Goal: Information Seeking & Learning: Learn about a topic

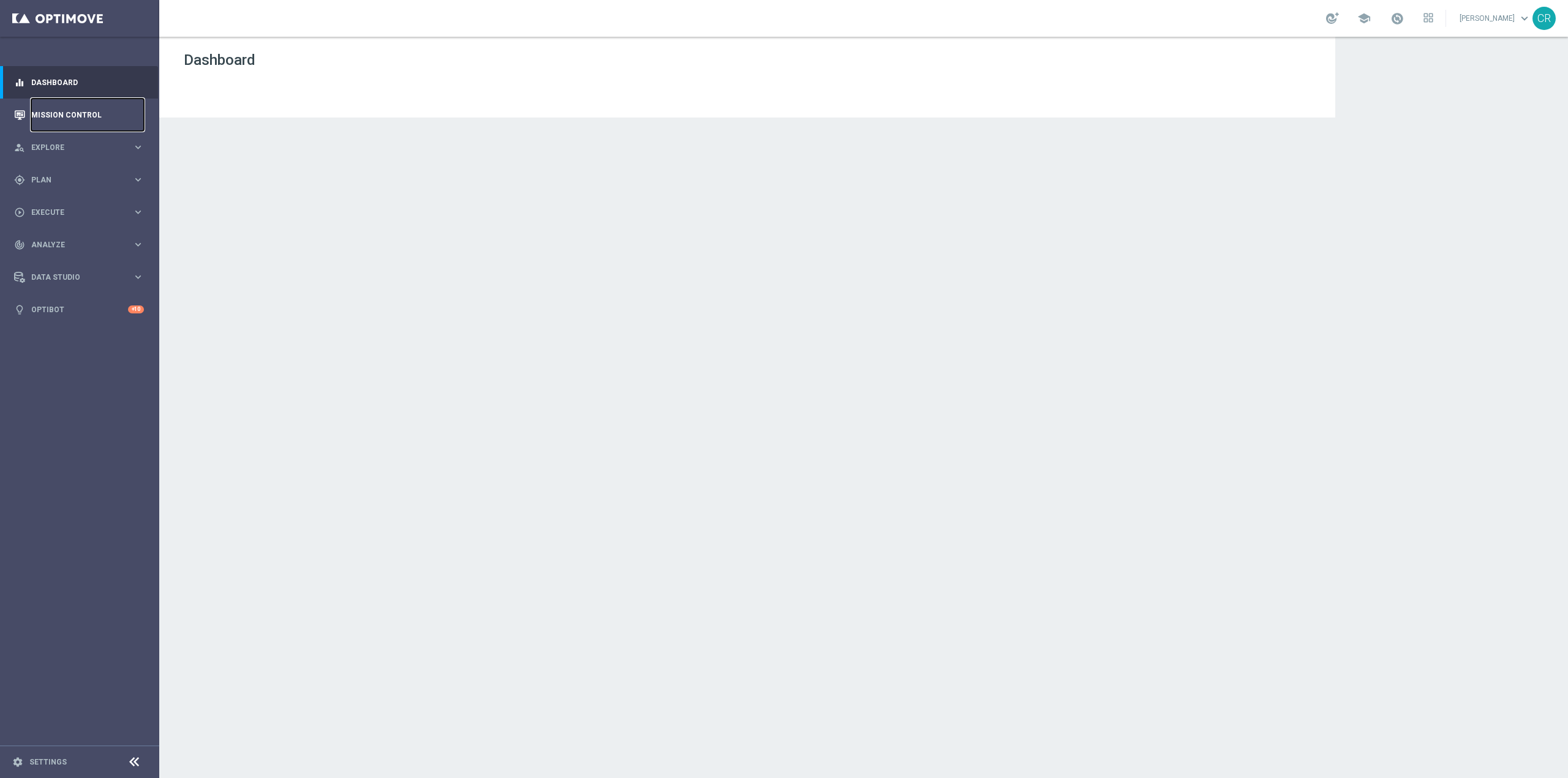
click at [71, 112] on link "Mission Control" at bounding box center [87, 114] width 112 height 33
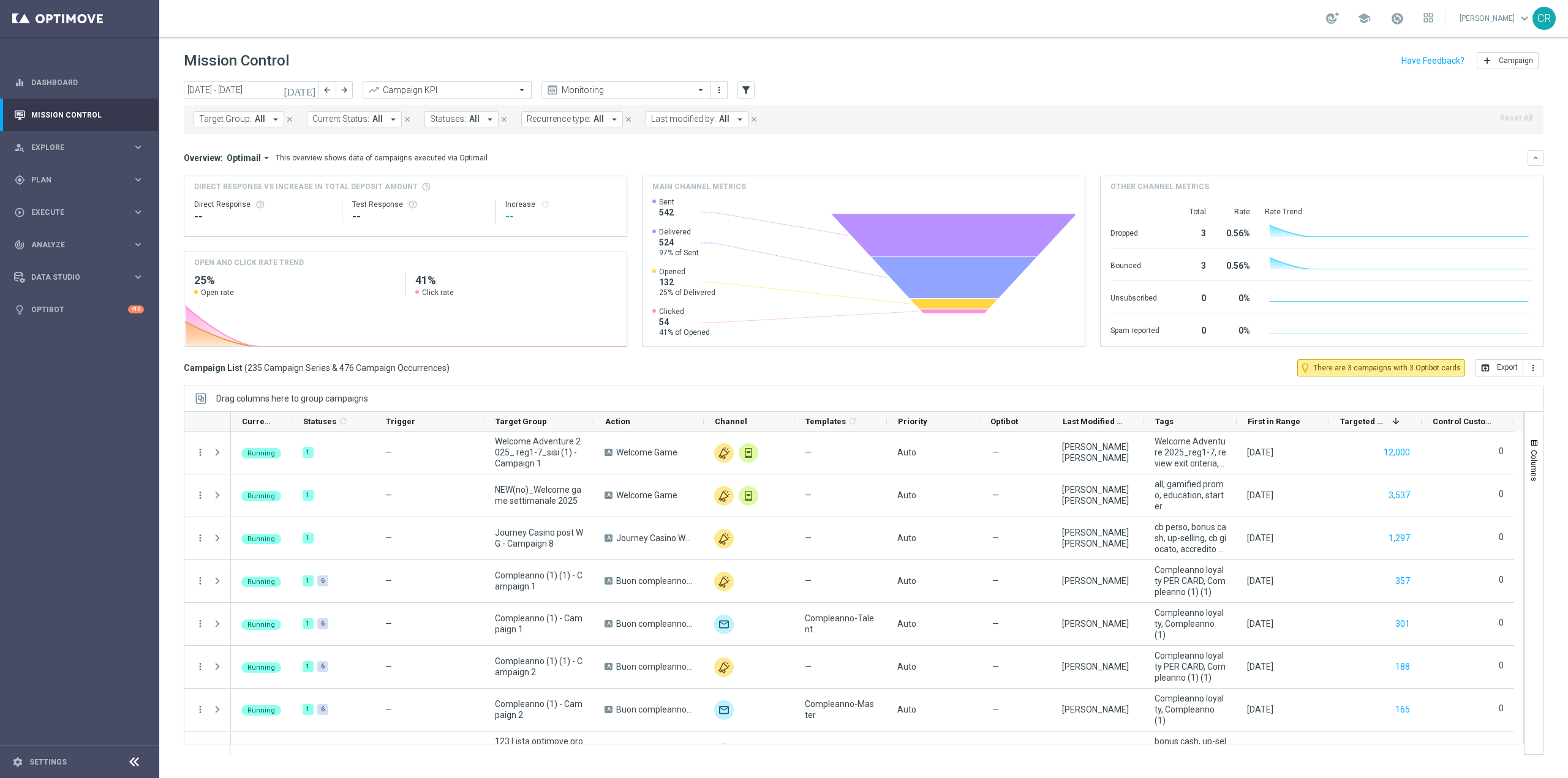
click at [311, 85] on icon "[DATE]" at bounding box center [300, 90] width 33 height 11
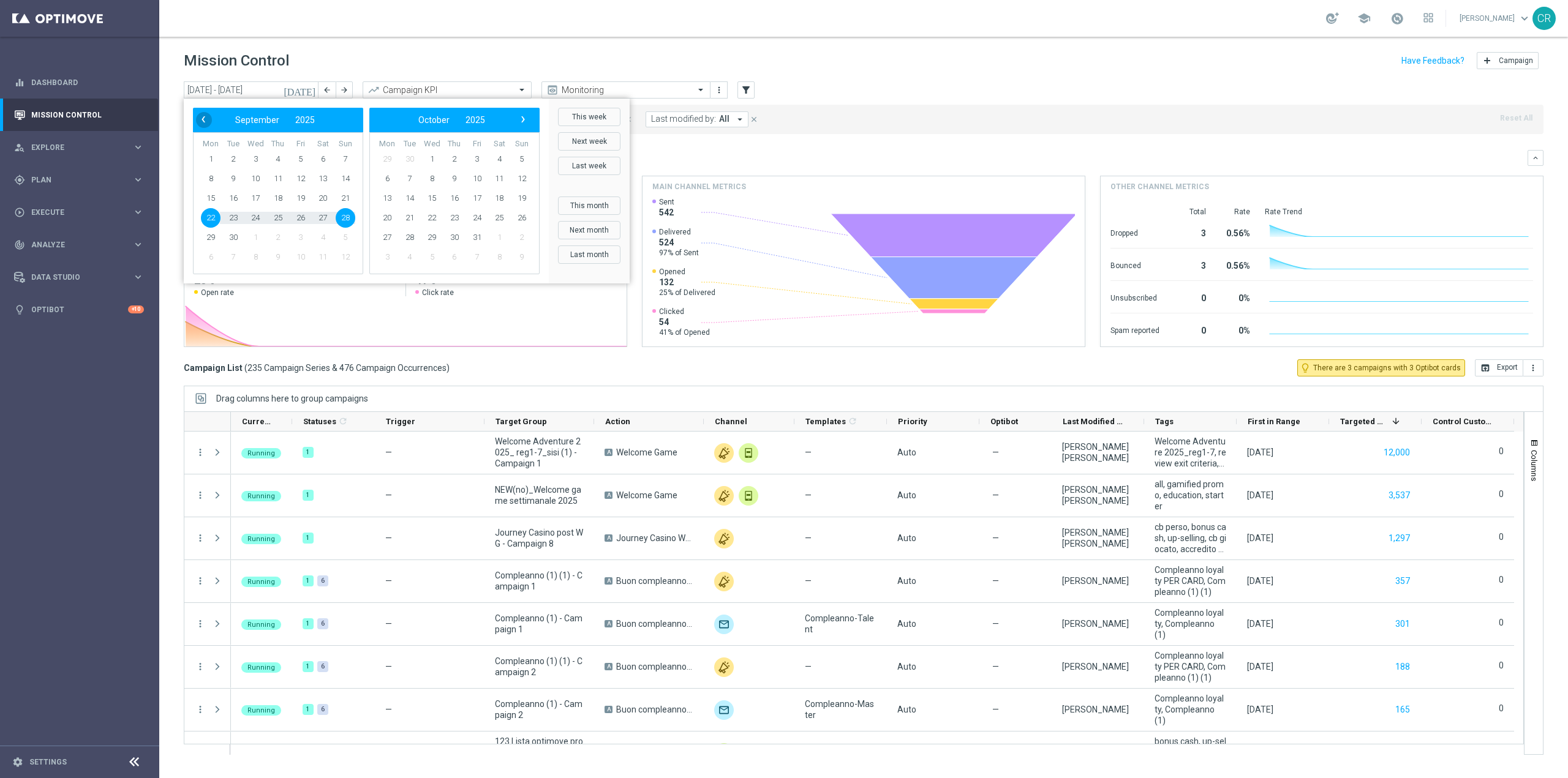
click at [198, 116] on span "‹" at bounding box center [203, 119] width 16 height 16
click at [275, 217] on span "21" at bounding box center [278, 218] width 19 height 19
click at [347, 217] on span "24" at bounding box center [345, 218] width 19 height 19
type input "21 Aug 2025 - 24 Aug 2025"
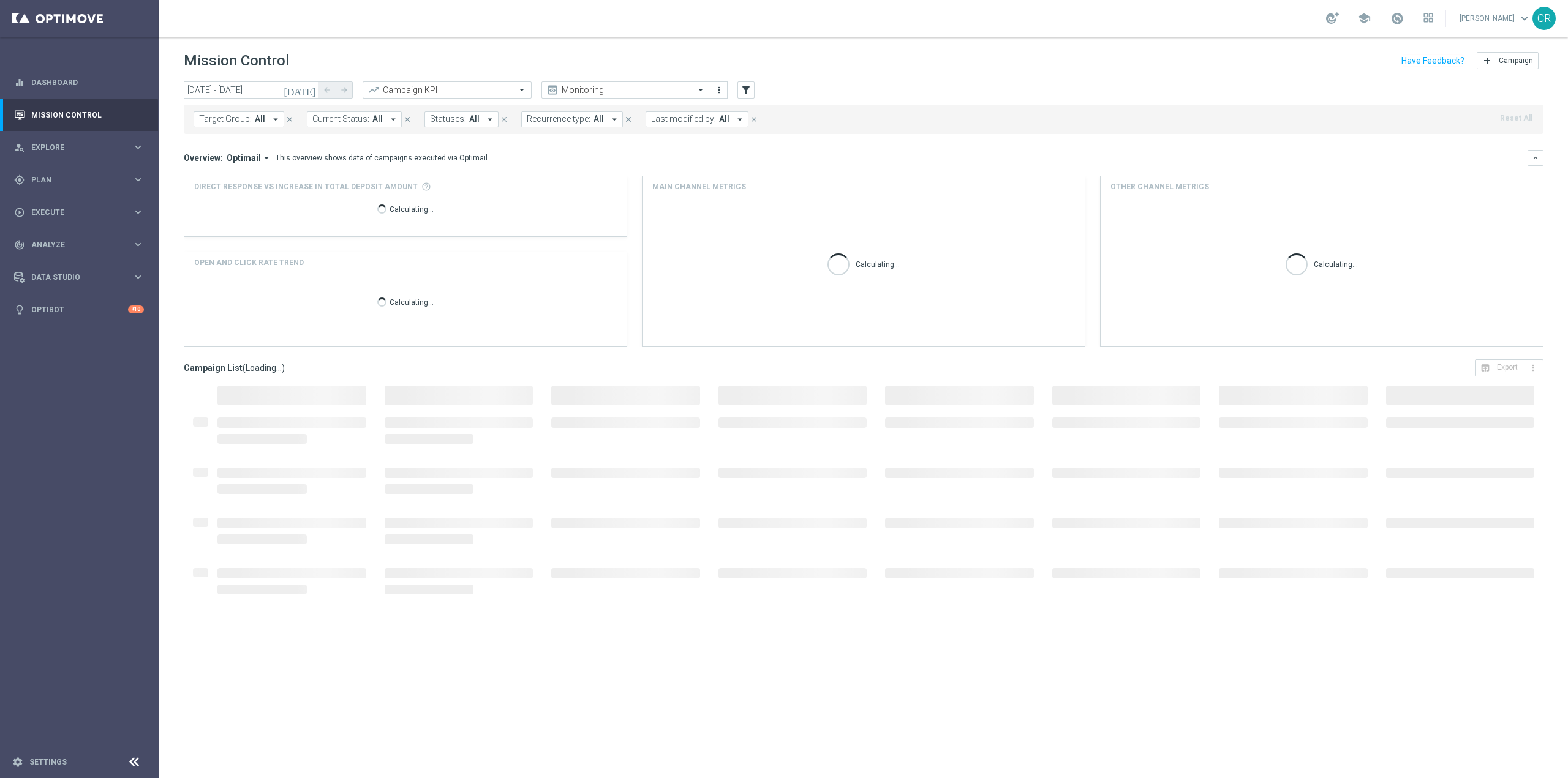
click at [227, 116] on span "Target Group:" at bounding box center [225, 119] width 53 height 10
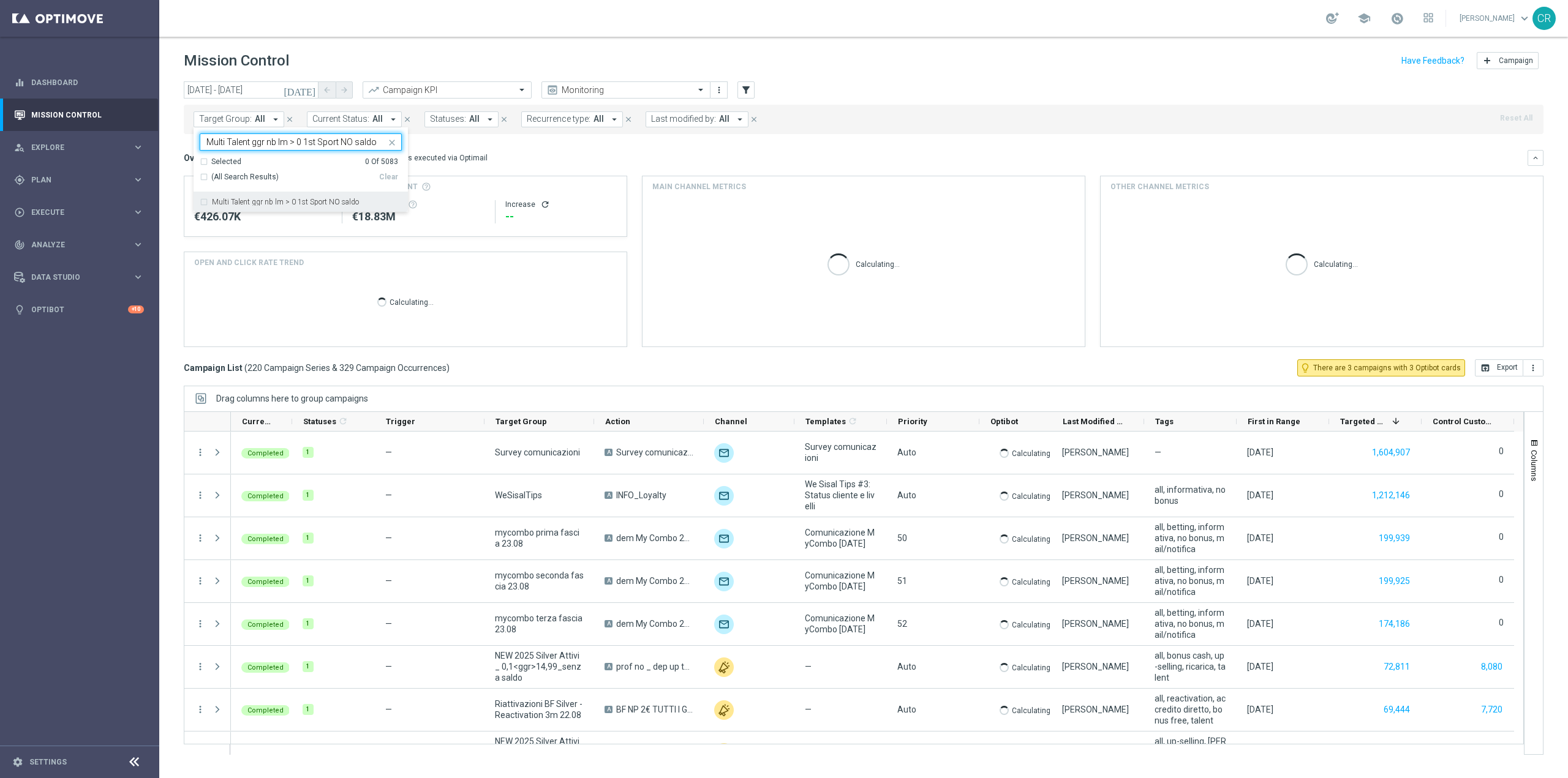
click at [307, 205] on label "Multi Talent ggr nb lm > 0 1st Sport NO saldo" at bounding box center [286, 202] width 147 height 8
type input "Multi Talent ggr nb lm > 0 1st Sport NO saldo"
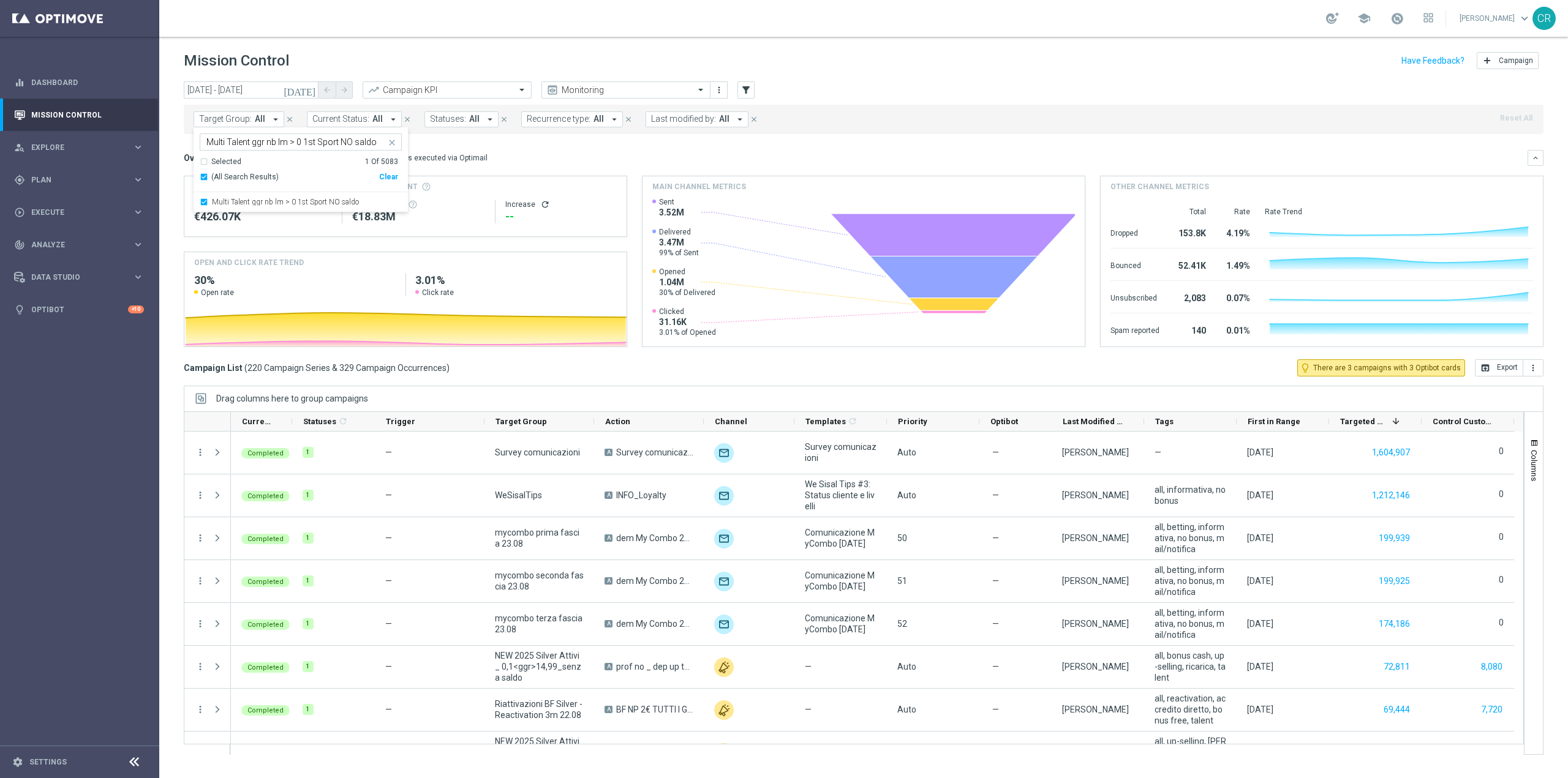
click at [526, 162] on div "Overview: Optimail arrow_drop_down This overview shows data of campaigns execut…" at bounding box center [855, 158] width 1343 height 11
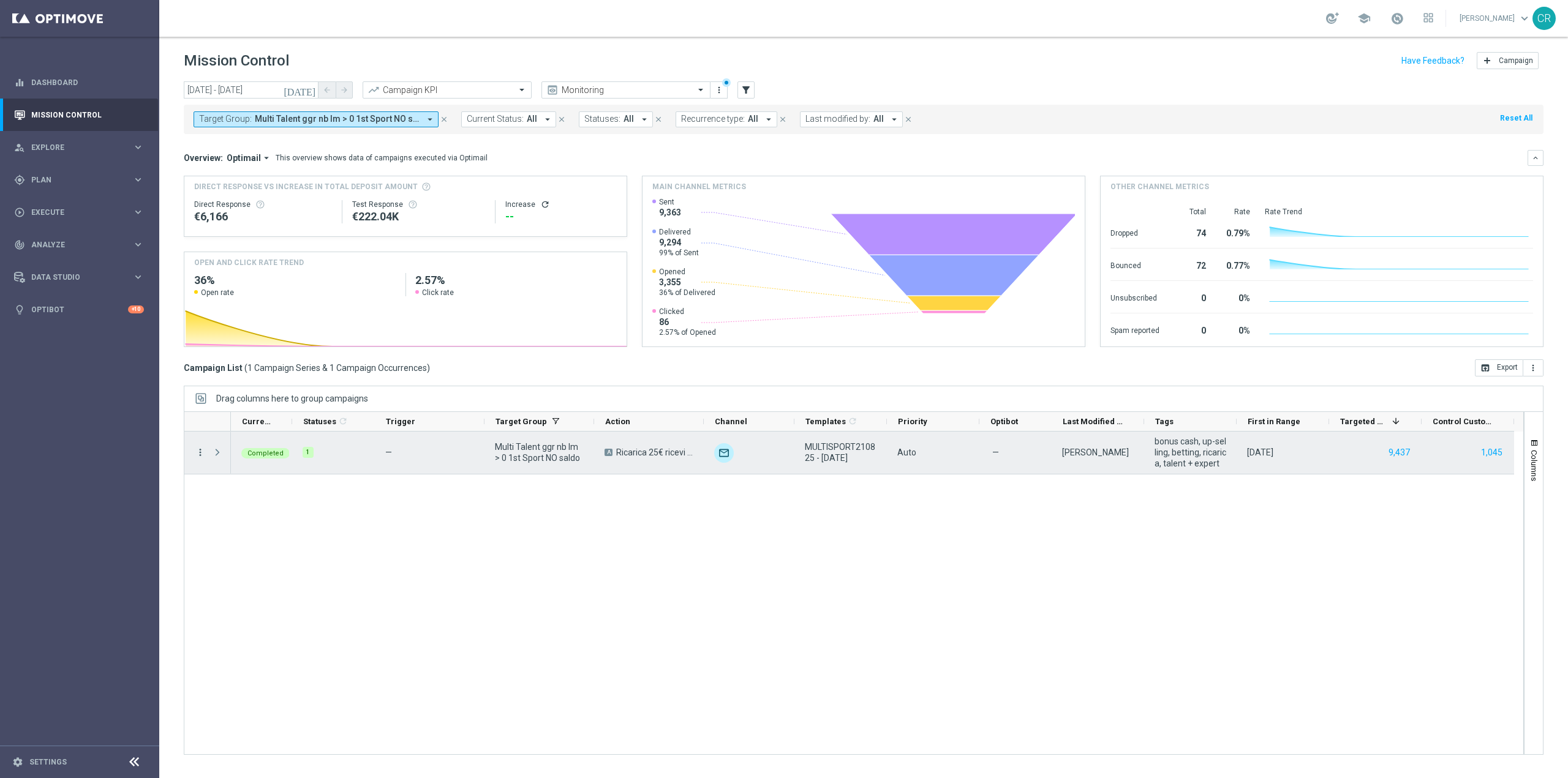
click at [200, 455] on icon "more_vert" at bounding box center [200, 453] width 11 height 11
click at [236, 526] on span "Go to Campaign Analysis" at bounding box center [268, 528] width 87 height 8
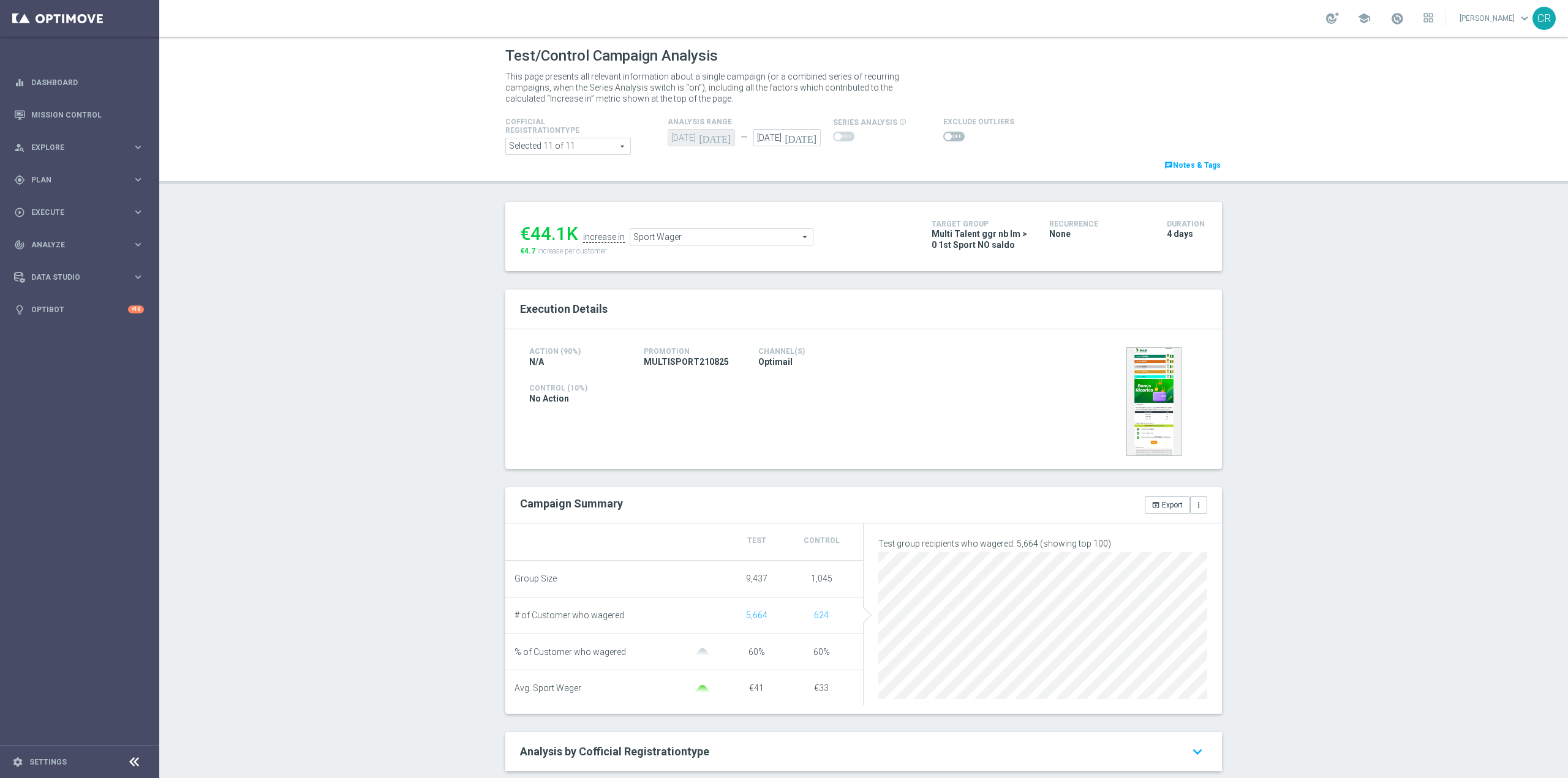
scroll to position [123, 0]
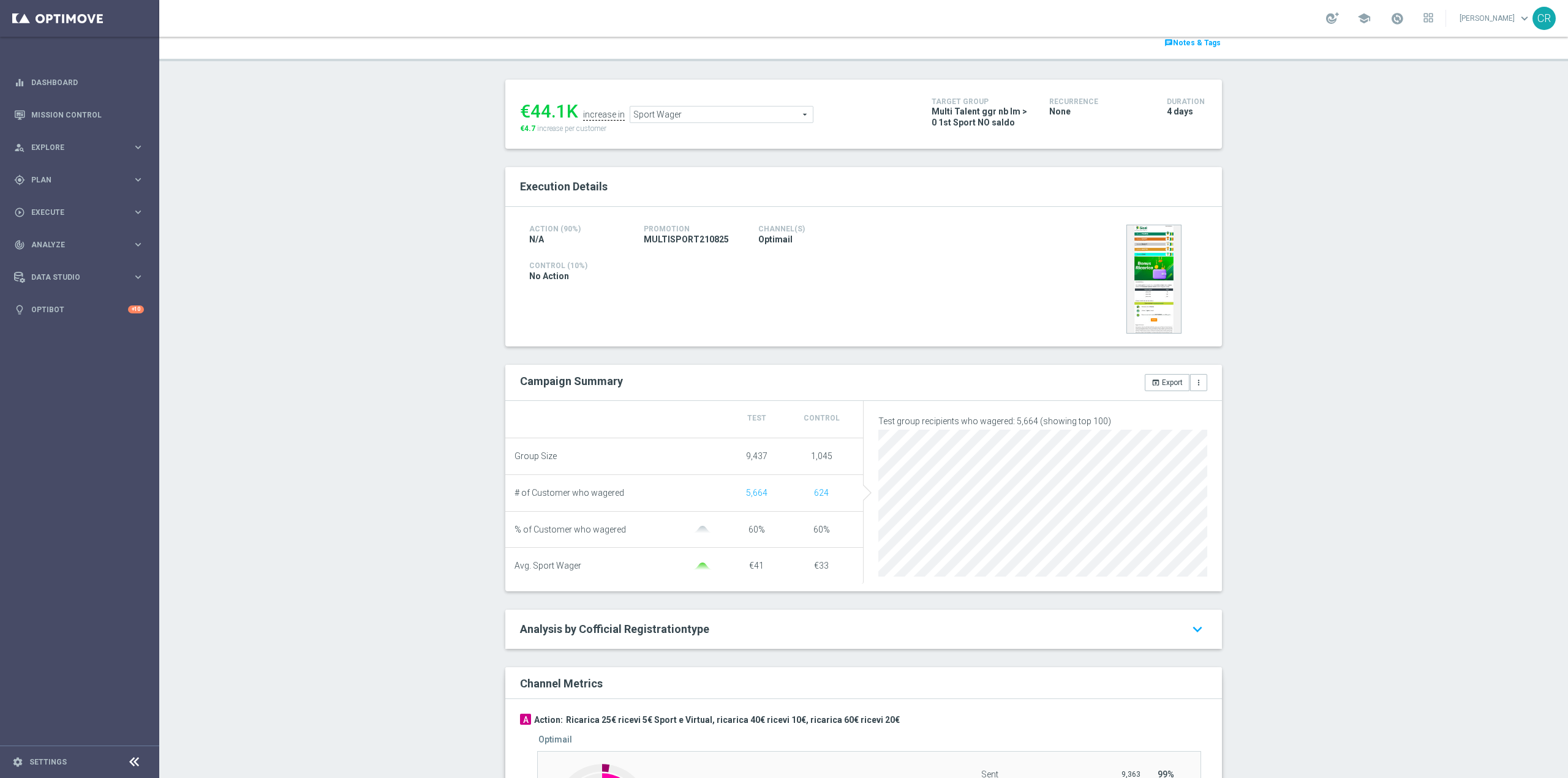
click at [735, 107] on span "Sport Wager" at bounding box center [721, 114] width 182 height 16
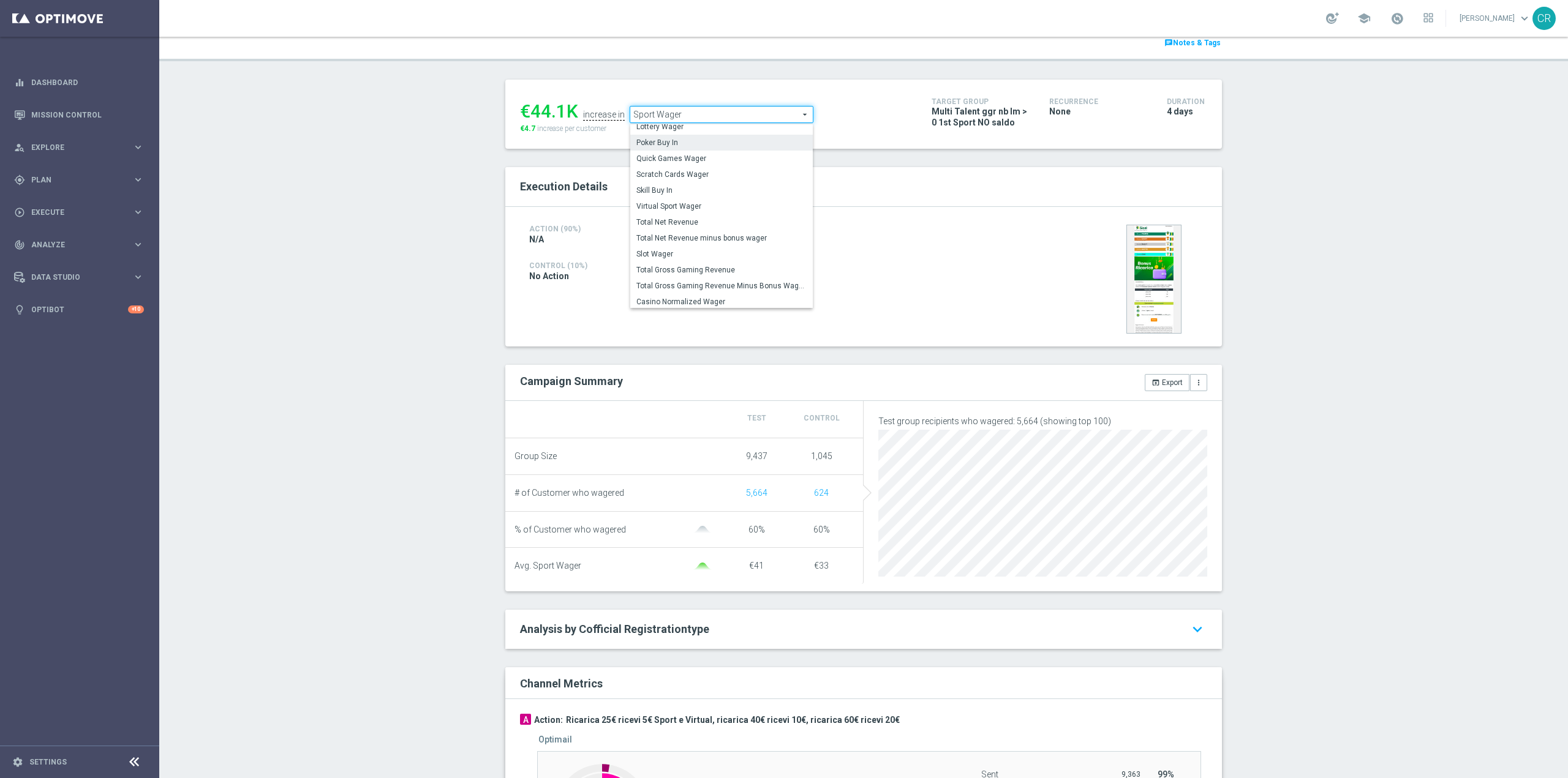
scroll to position [118, 0]
click at [731, 202] on span "Virtual Sport Wager" at bounding box center [721, 201] width 170 height 10
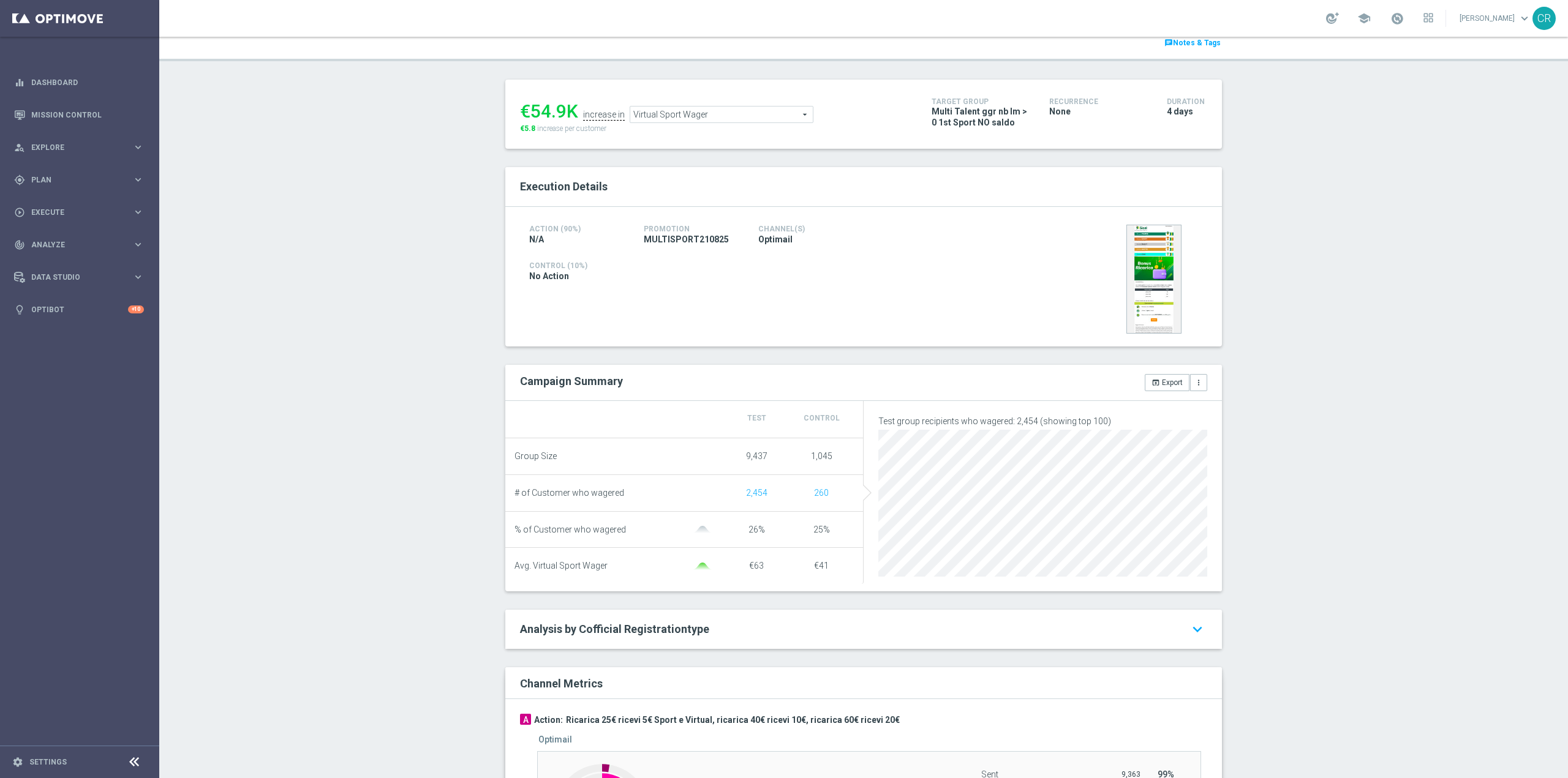
click at [777, 123] on span "Virtual Sport Wager" at bounding box center [721, 114] width 182 height 16
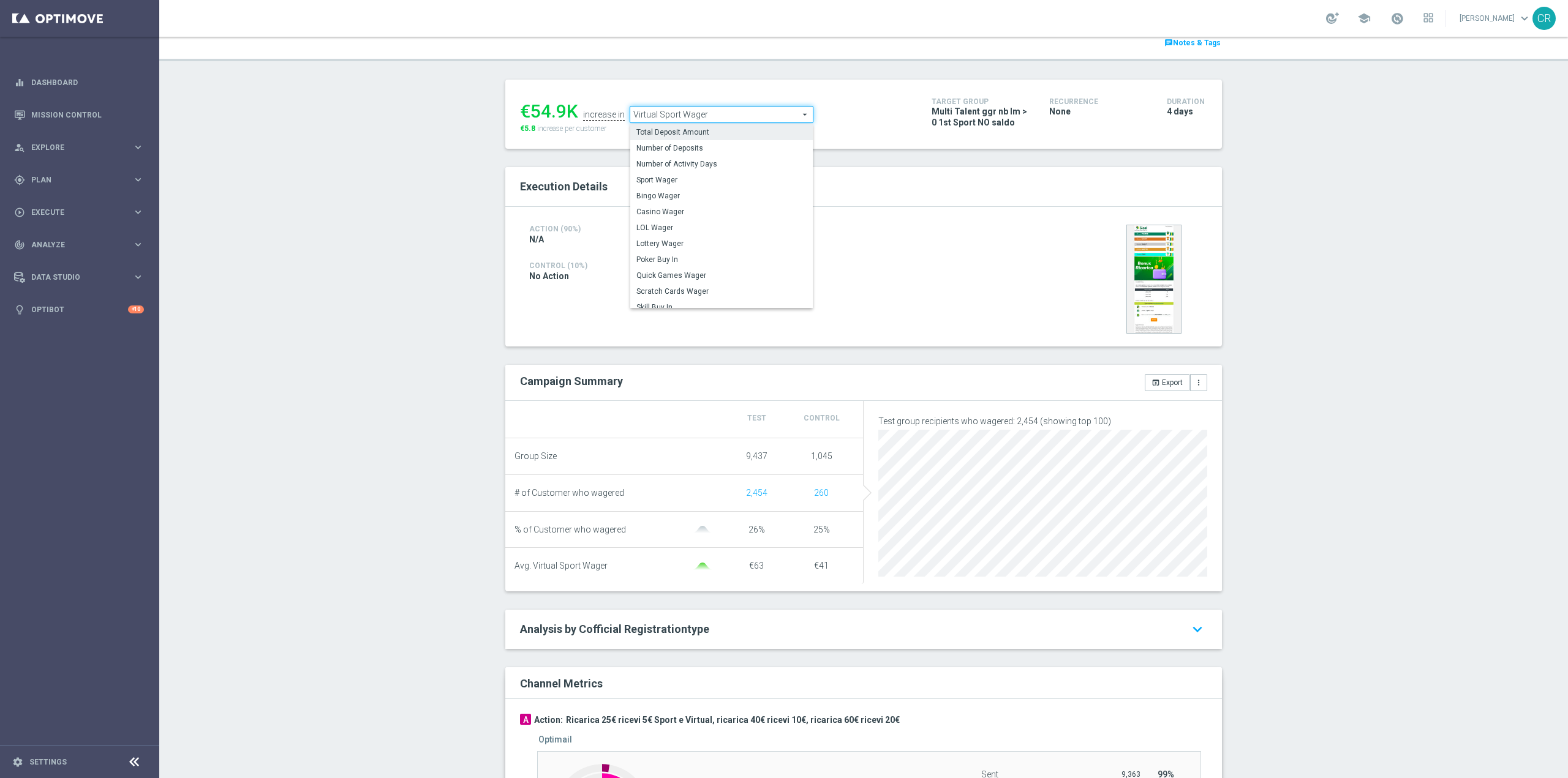
click at [752, 126] on label "Total Deposit Amount" at bounding box center [721, 132] width 182 height 16
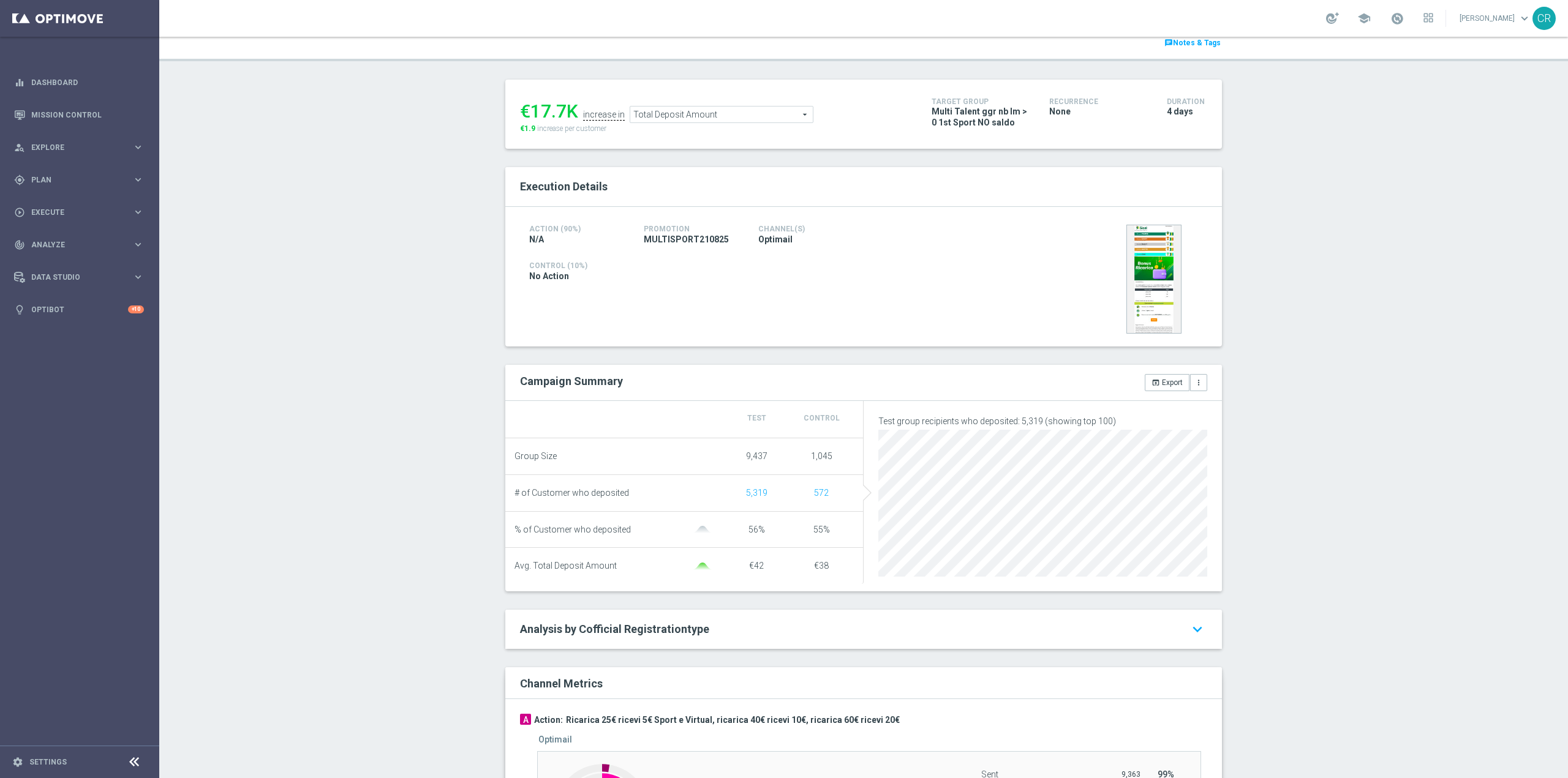
click at [757, 107] on span "Total Deposit Amount" at bounding box center [721, 114] width 182 height 16
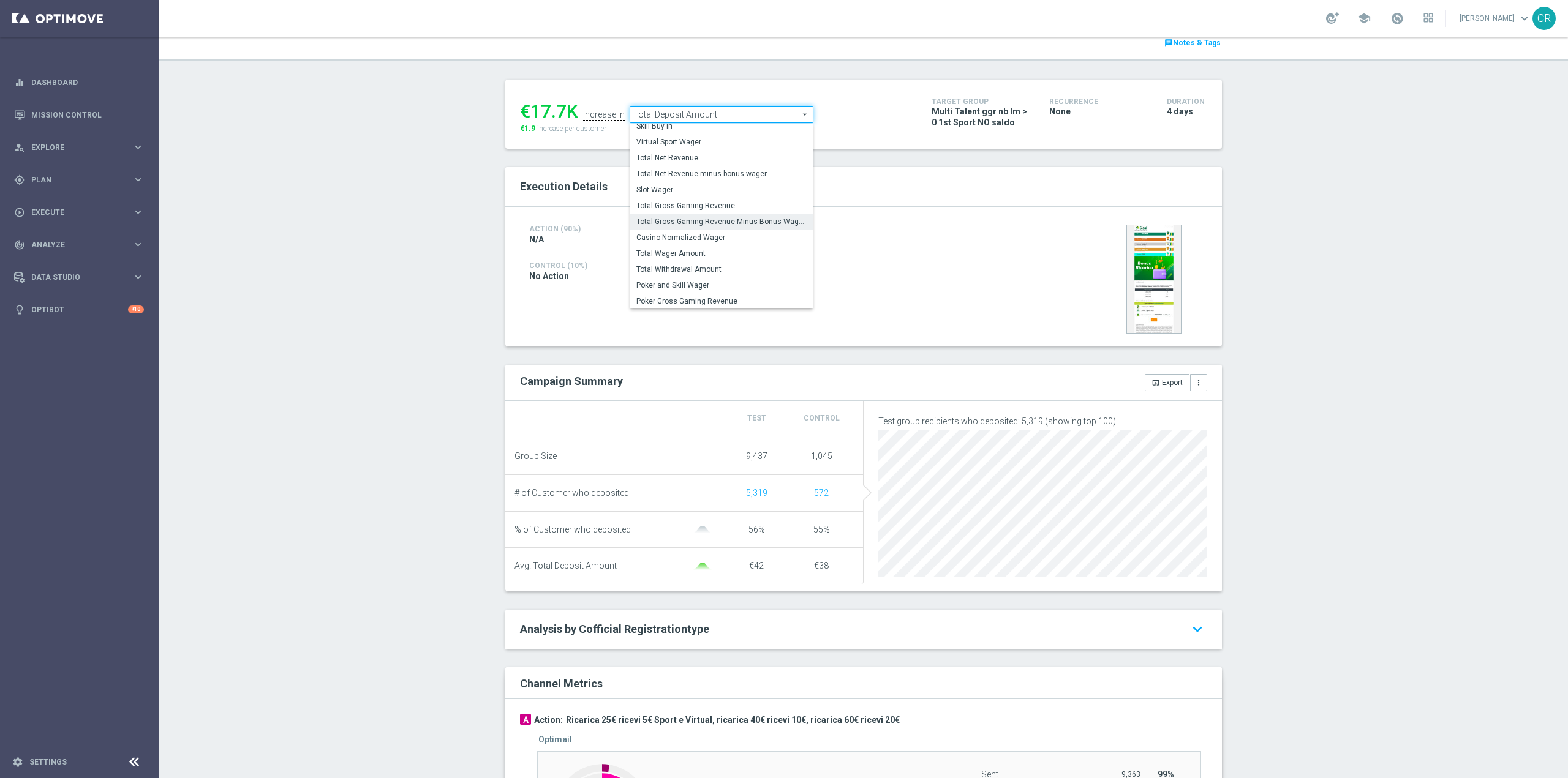
scroll to position [175, 0]
click at [716, 254] on span "Total Wager Amount" at bounding box center [721, 252] width 170 height 10
type input "Total Wager Amount"
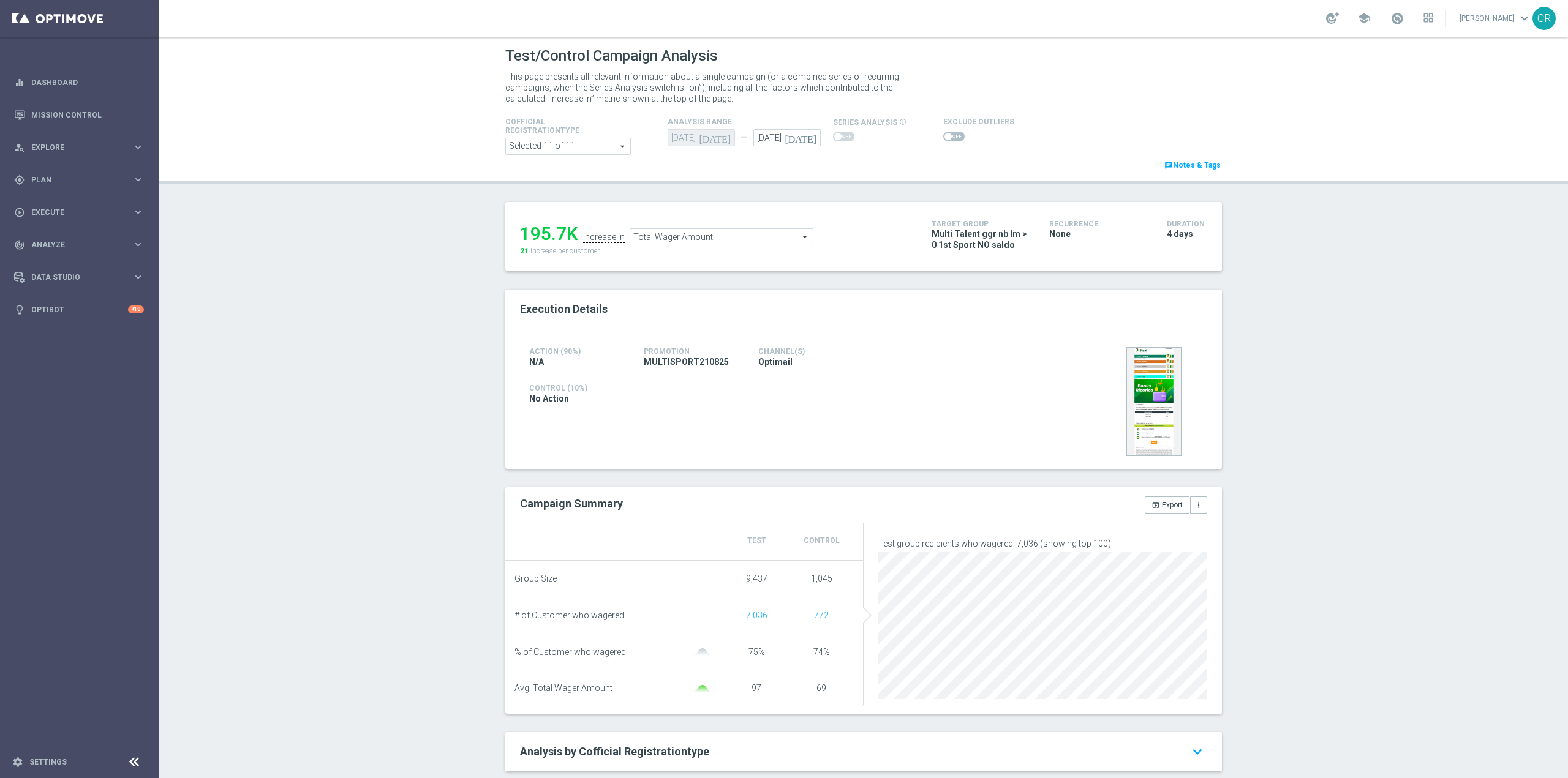
click at [731, 238] on span "Total Wager Amount" at bounding box center [721, 236] width 182 height 16
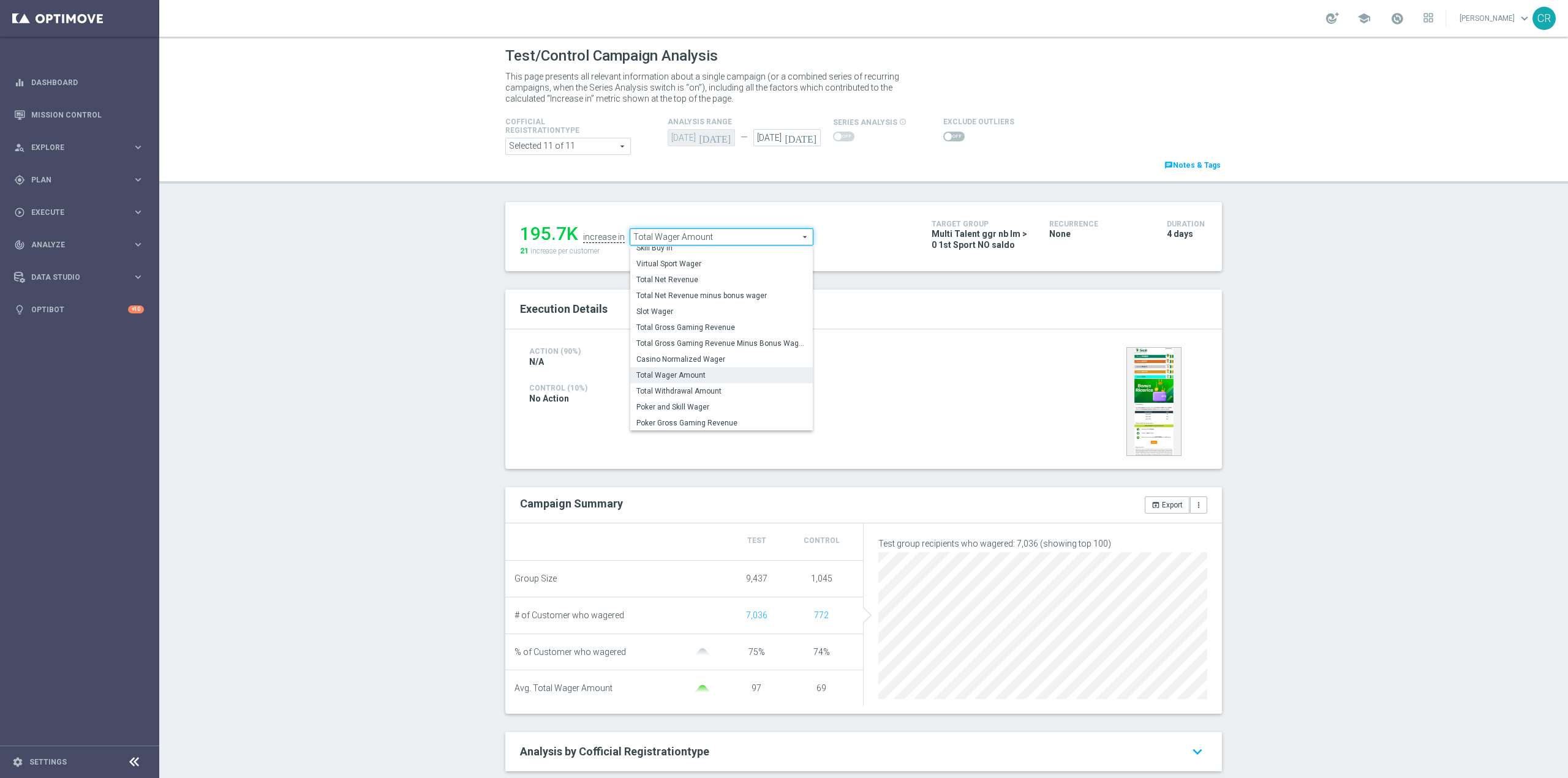
scroll to position [175, 0]
click at [374, 413] on div "Test/Control Campaign Analysis This page presents all relevant information abou…" at bounding box center [863, 407] width 1408 height 741
